Goal: Transaction & Acquisition: Purchase product/service

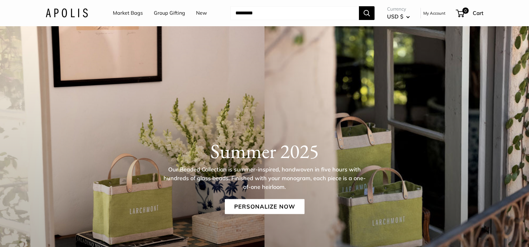
click at [129, 13] on link "Market Bags" at bounding box center [128, 12] width 30 height 9
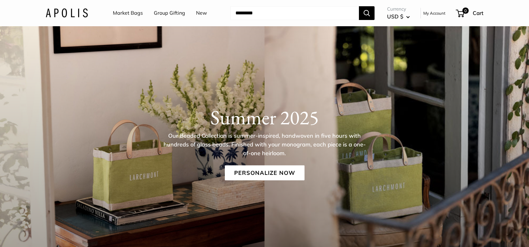
scroll to position [28, 0]
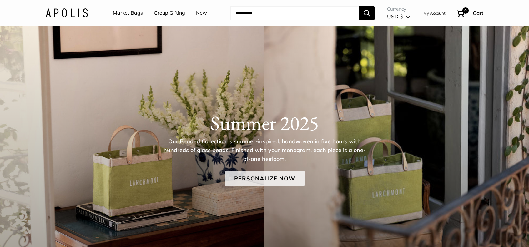
click at [255, 185] on link "Personalize Now" at bounding box center [265, 178] width 80 height 15
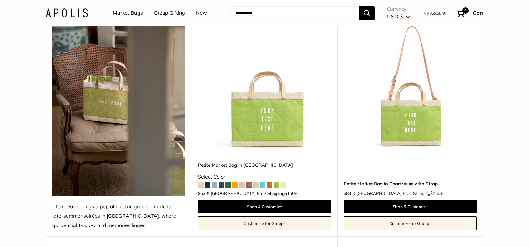
scroll to position [91, 0]
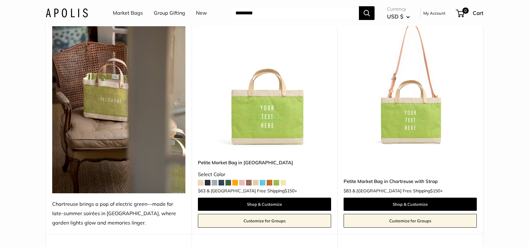
click at [224, 183] on span at bounding box center [221, 183] width 6 height 6
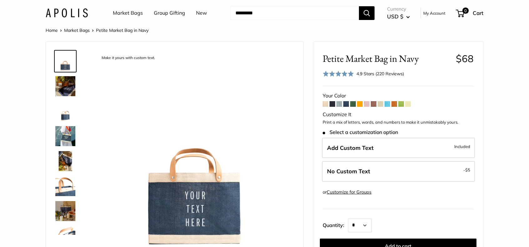
click at [333, 104] on span at bounding box center [332, 104] width 6 height 6
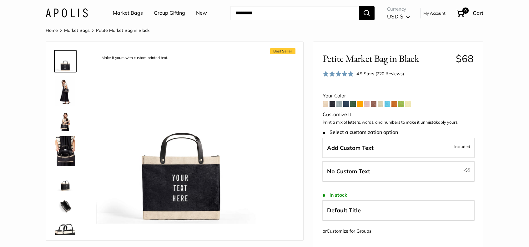
click at [339, 104] on span at bounding box center [339, 104] width 6 height 6
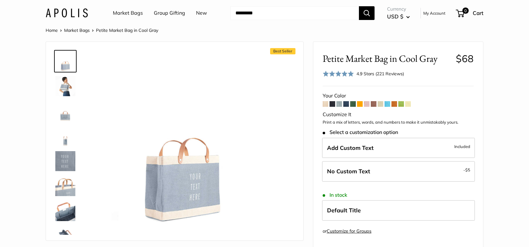
click at [361, 105] on span at bounding box center [360, 104] width 6 height 6
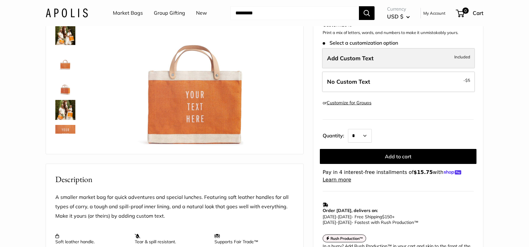
scroll to position [61, 0]
